Goal: Information Seeking & Learning: Check status

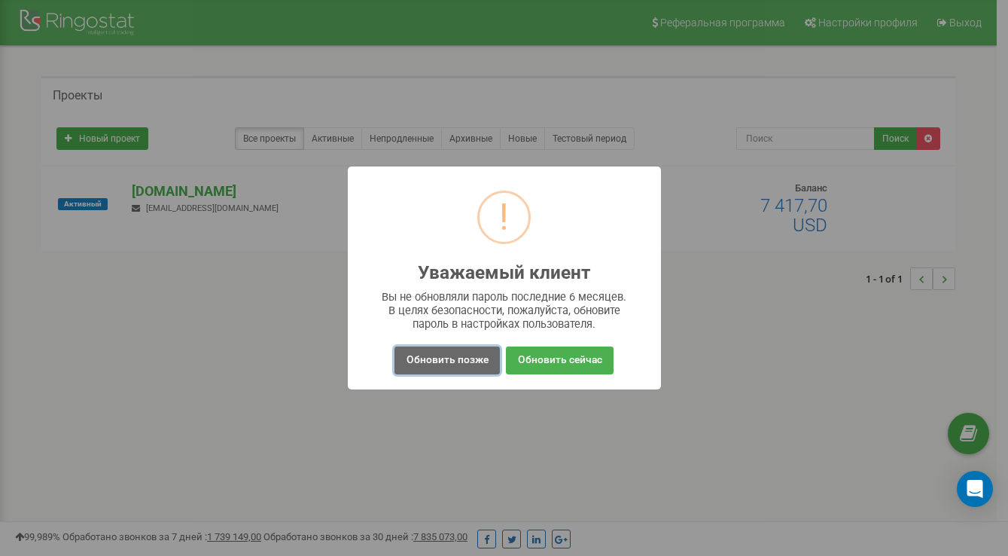
click at [433, 367] on button "Обновить позже" at bounding box center [447, 360] width 105 height 28
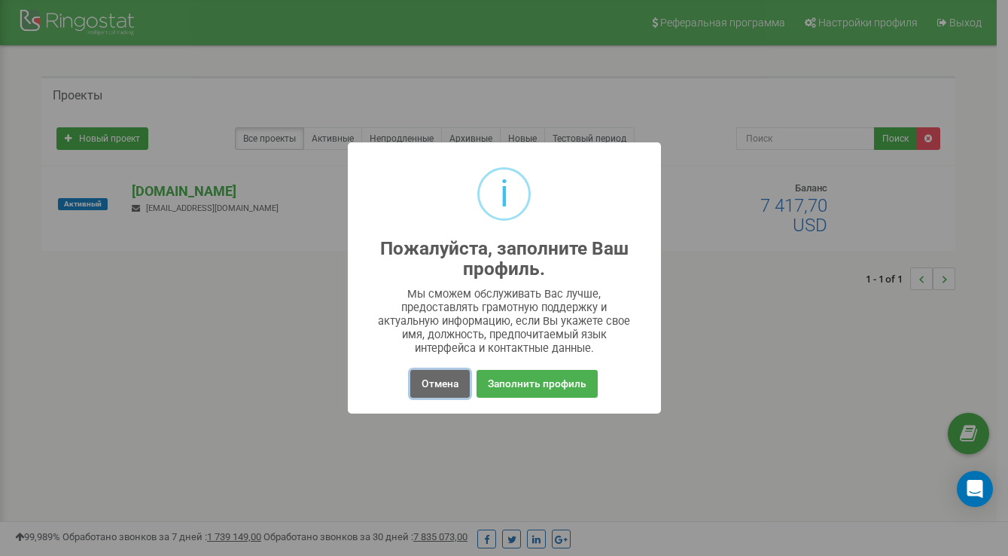
click at [432, 394] on button "Отмена" at bounding box center [439, 384] width 59 height 28
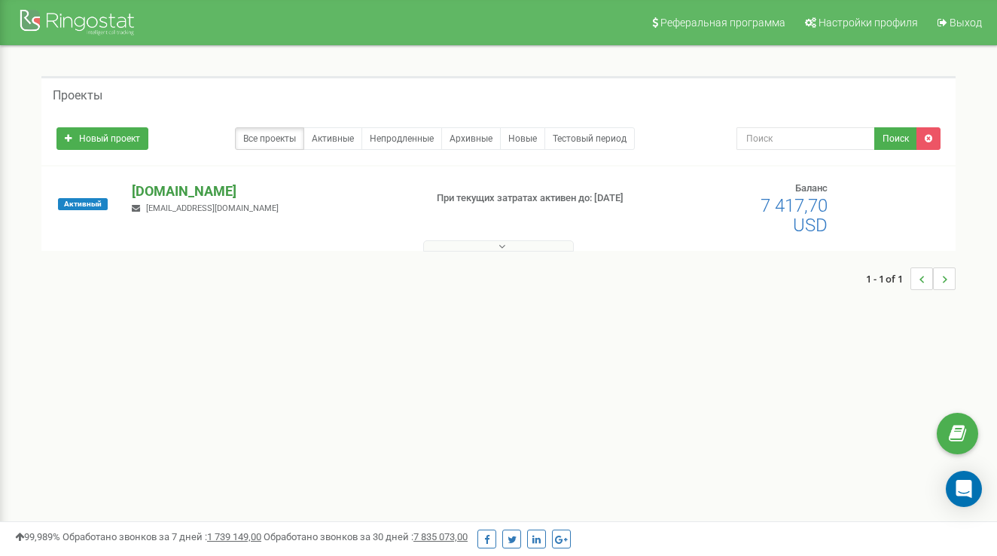
click at [218, 200] on p "[DOMAIN_NAME]" at bounding box center [271, 191] width 279 height 20
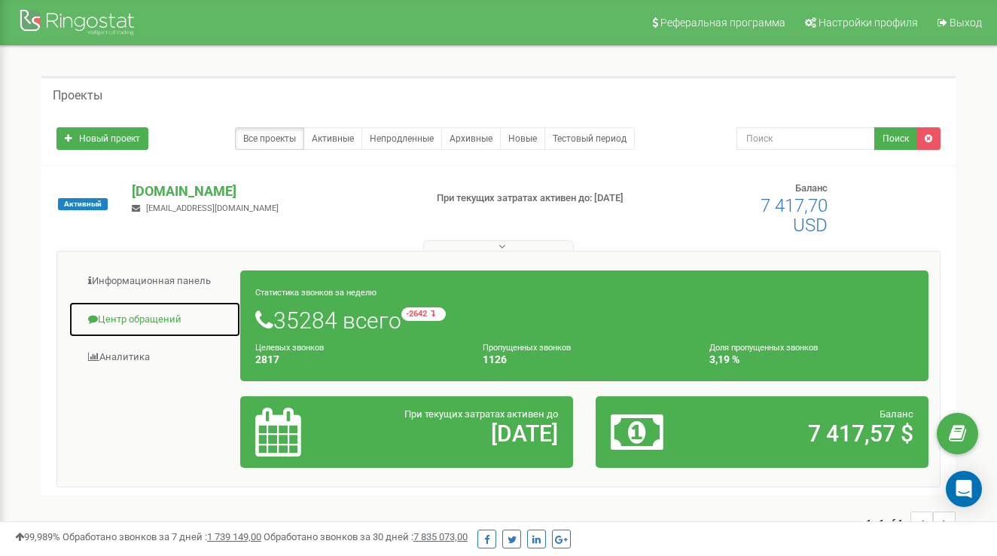
click at [147, 310] on link "Центр обращений" at bounding box center [155, 319] width 172 height 37
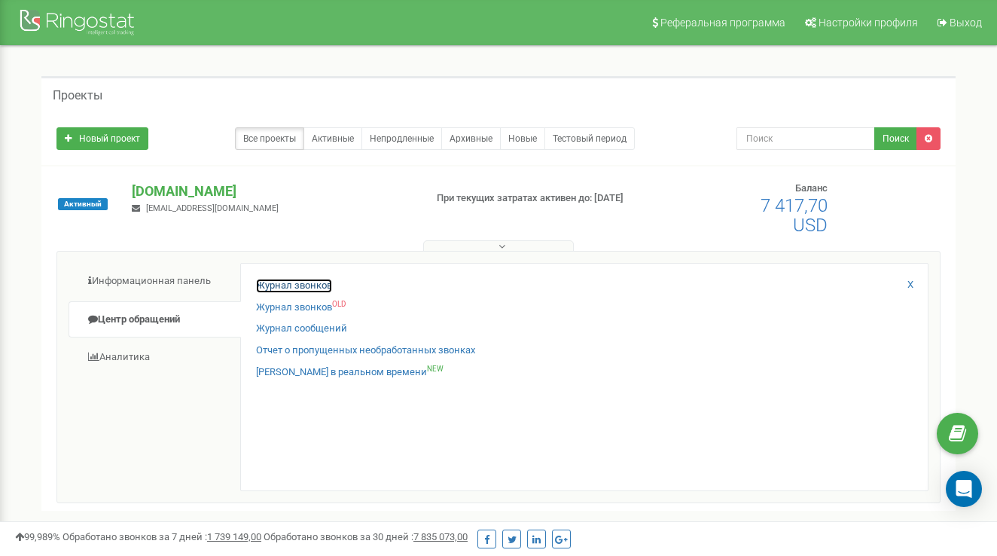
click at [280, 280] on link "Журнал звонков" at bounding box center [294, 286] width 76 height 14
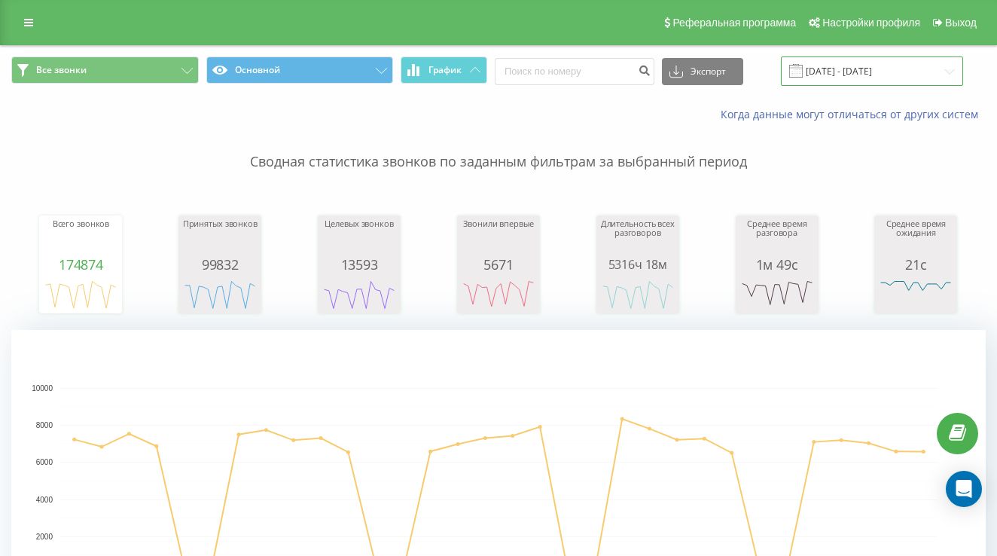
click at [834, 70] on input "[DATE] - [DATE]" at bounding box center [872, 70] width 182 height 29
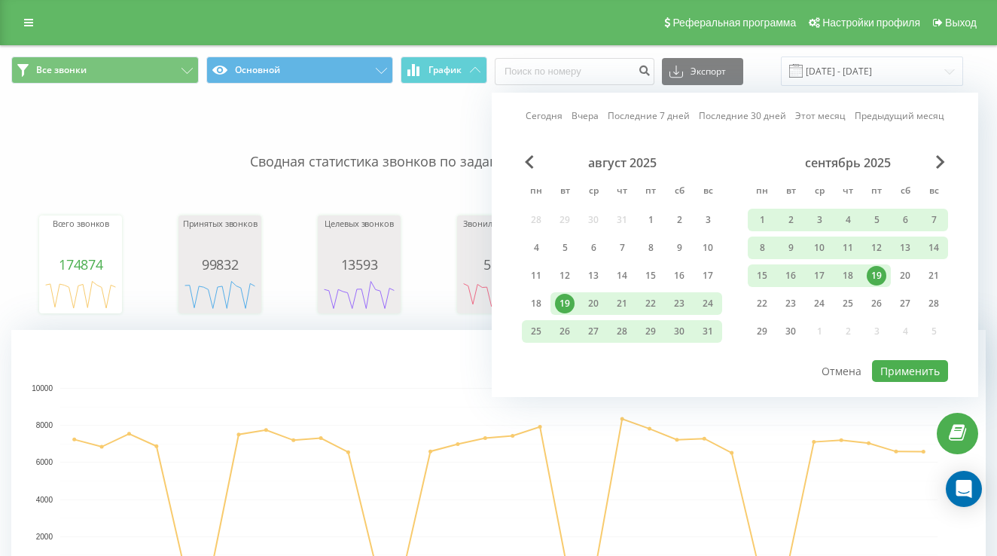
click at [551, 110] on link "Сегодня" at bounding box center [544, 115] width 37 height 14
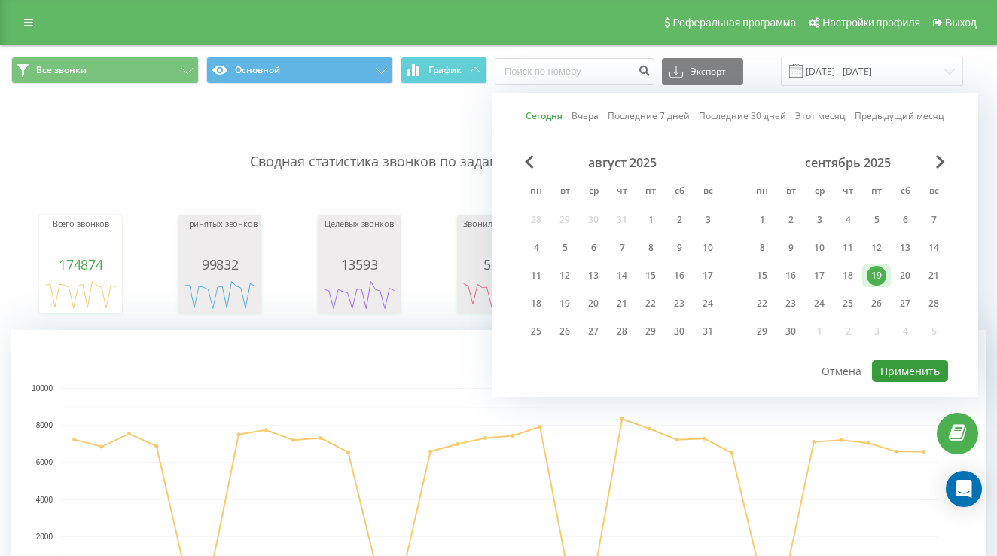
click at [924, 369] on button "Применить" at bounding box center [910, 371] width 76 height 22
type input "[DATE] - [DATE]"
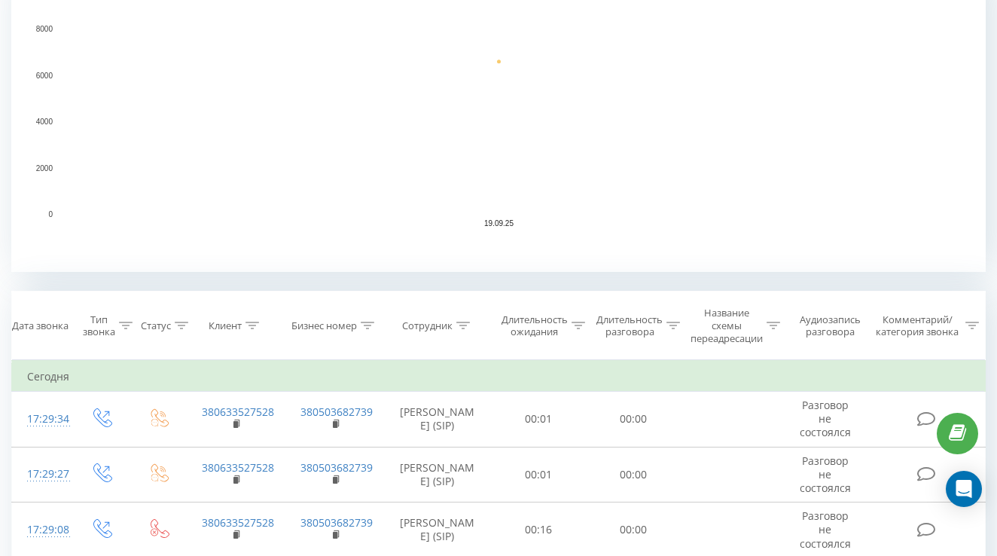
scroll to position [527, 0]
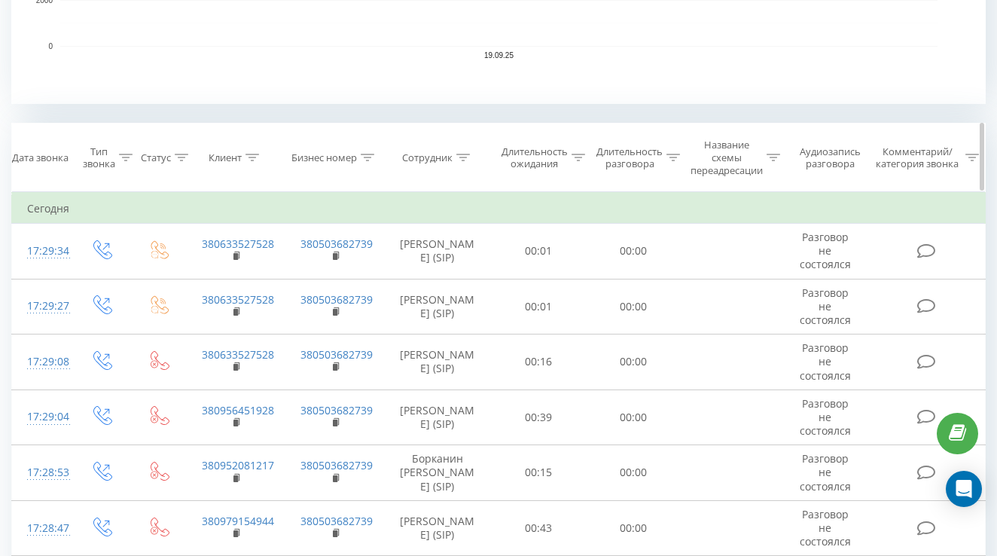
click at [470, 159] on div "Сотрудник" at bounding box center [437, 157] width 106 height 13
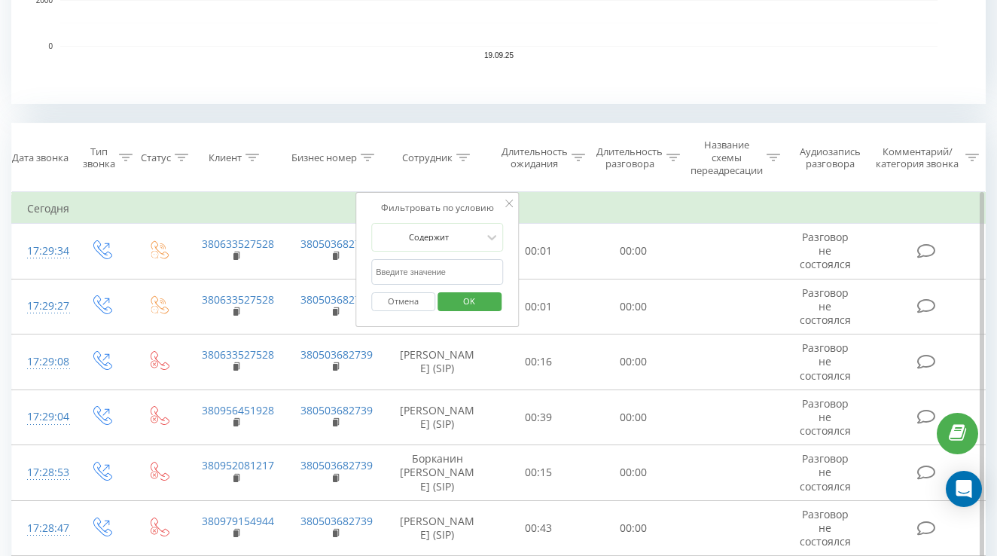
click at [465, 276] on input "text" at bounding box center [437, 272] width 133 height 26
type input "[PERSON_NAME]"
click at [456, 297] on span "OK" at bounding box center [469, 300] width 42 height 23
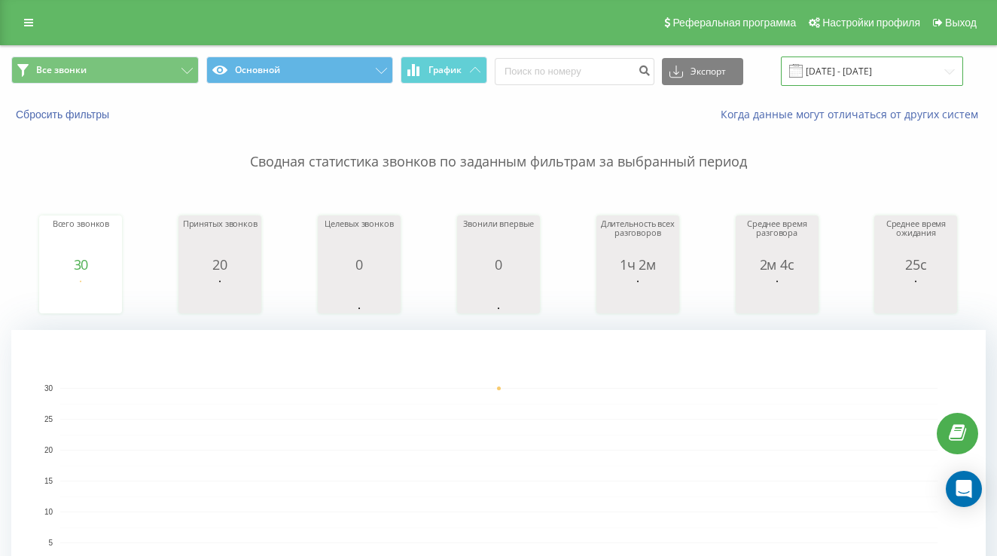
click at [818, 69] on input "[DATE] - [DATE]" at bounding box center [872, 70] width 182 height 29
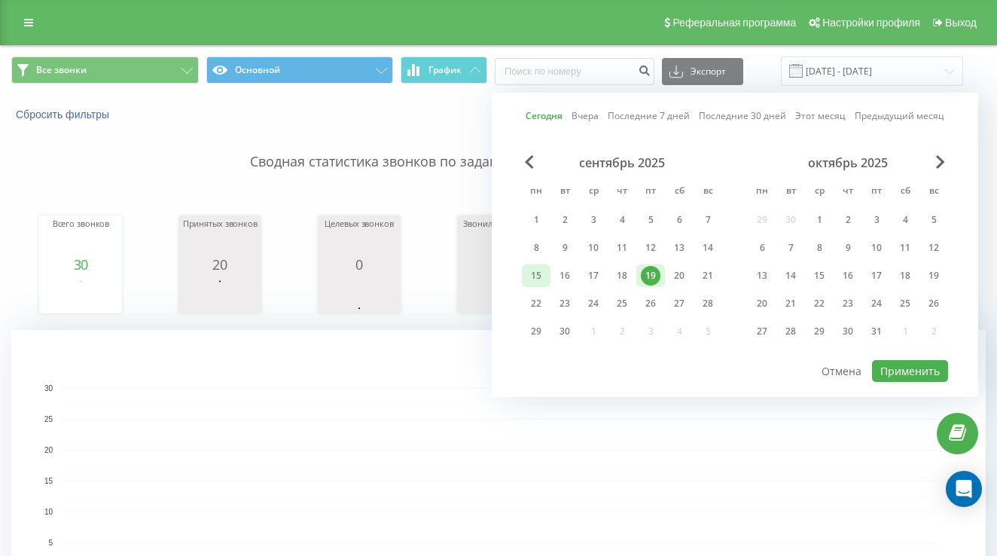
click at [538, 278] on div "15" at bounding box center [536, 276] width 20 height 20
click at [648, 270] on div "19" at bounding box center [651, 276] width 20 height 20
click at [894, 375] on button "Применить" at bounding box center [910, 371] width 76 height 22
type input "[DATE] - [DATE]"
